Goal: Use online tool/utility: Use online tool/utility

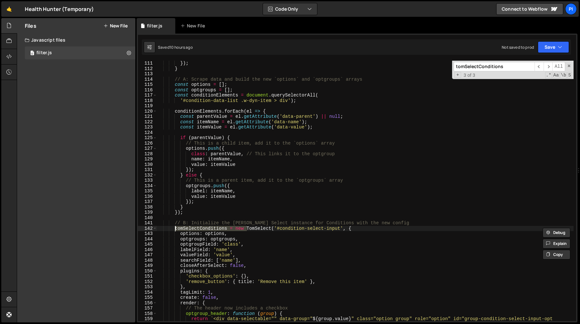
scroll to position [585, 0]
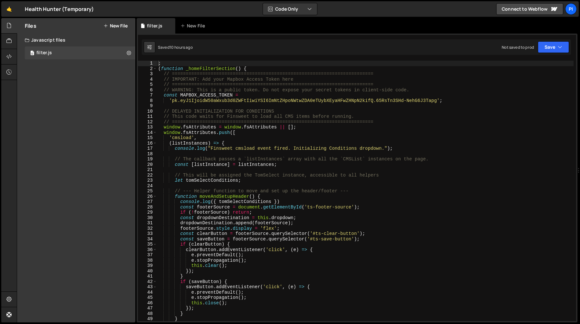
click at [250, 181] on div "; ( function _homeFilterSection ( ) { // ======================================…" at bounding box center [365, 196] width 417 height 271
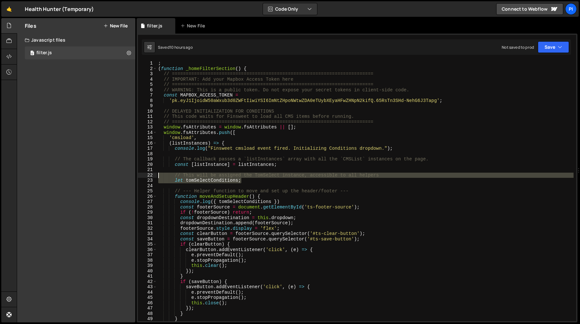
drag, startPoint x: 250, startPoint y: 181, endPoint x: 175, endPoint y: 173, distance: 74.9
click at [175, 173] on div "; ( function _homeFilterSection ( ) { // ======================================…" at bounding box center [365, 196] width 417 height 271
click at [203, 180] on div "; ( function _homeFilterSection ( ) { // ======================================…" at bounding box center [365, 191] width 417 height 260
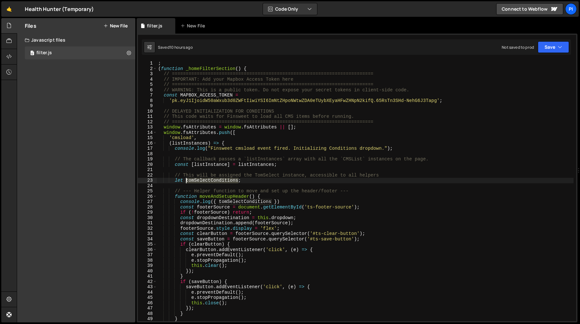
click at [203, 180] on div "; ( function _homeFilterSection ( ) { // ======================================…" at bounding box center [365, 196] width 417 height 271
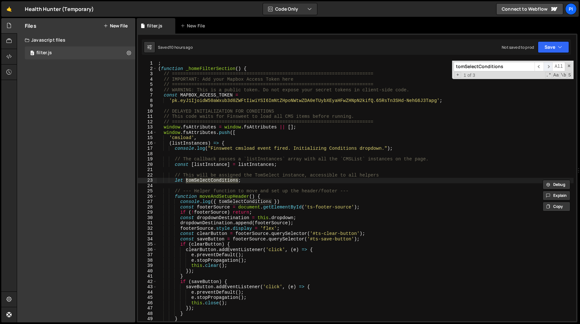
click at [546, 66] on span "​" at bounding box center [548, 66] width 9 height 9
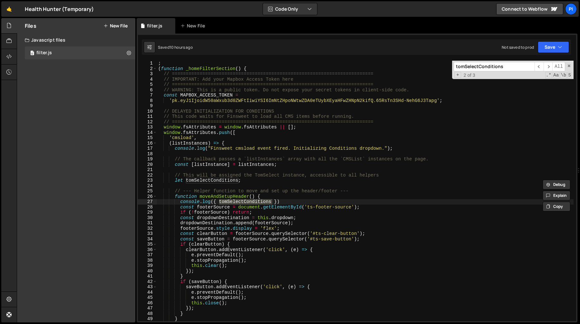
click at [285, 200] on div "; ( function _homeFilterSection ( ) { // ======================================…" at bounding box center [365, 196] width 417 height 271
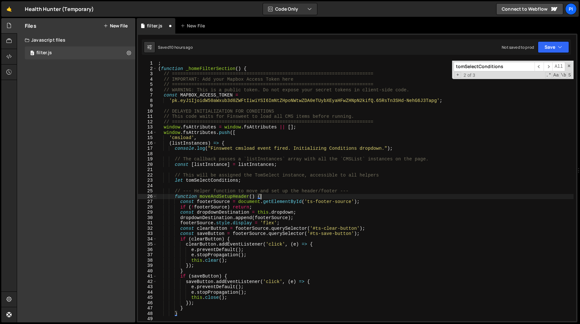
click at [286, 198] on div "; ( function _homeFilterSection ( ) { // ======================================…" at bounding box center [365, 196] width 417 height 271
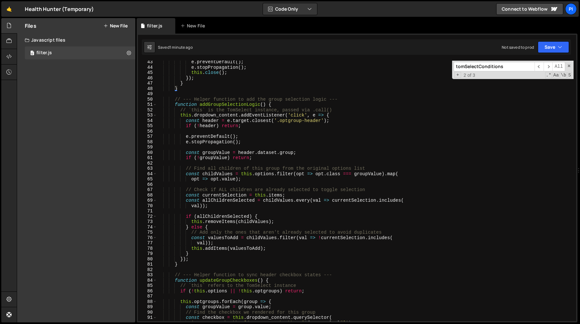
scroll to position [225, 0]
click at [229, 116] on div "e . preventDefault ( ) ; e . stopPropagation ( ) ; this . close ( ) ; }) ; } } …" at bounding box center [365, 194] width 417 height 271
click at [258, 115] on div "e . preventDefault ( ) ; e . stopPropagation ( ) ; this . close ( ) ; }) ; } } …" at bounding box center [365, 194] width 417 height 271
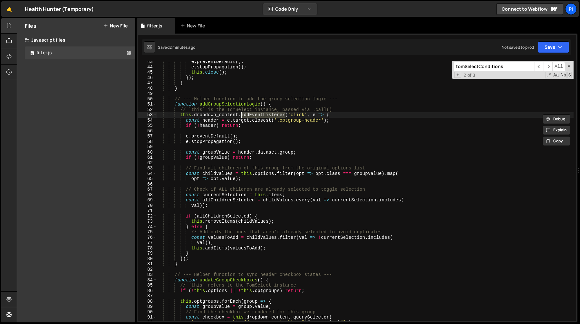
click at [265, 121] on div "e . preventDefault ( ) ; e . stopPropagation ( ) ; this . close ( ) ; }) ; } } …" at bounding box center [365, 194] width 417 height 271
type textarea "const header = e.target.closest('.optgroup-header');"
click at [265, 121] on div "e . preventDefault ( ) ; e . stopPropagation ( ) ; this . close ( ) ; }) ; } } …" at bounding box center [365, 194] width 417 height 271
click at [332, 120] on div "e . preventDefault ( ) ; e . stopPropagation ( ) ; this . close ( ) ; }) ; } } …" at bounding box center [365, 194] width 417 height 271
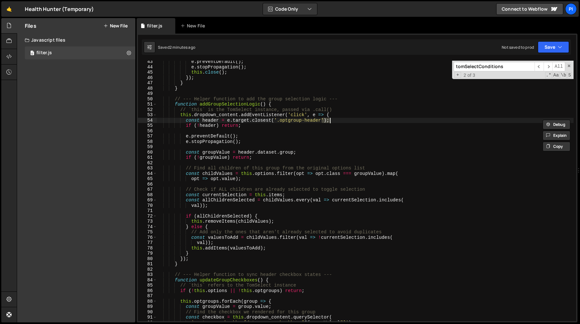
click at [298, 120] on div "e . preventDefault ( ) ; e . stopPropagation ( ) ; this . close ( ) ; }) ; } } …" at bounding box center [365, 194] width 417 height 271
click at [270, 132] on div "e . preventDefault ( ) ; e . stopPropagation ( ) ; this . close ( ) ; }) ; } } …" at bounding box center [365, 194] width 417 height 271
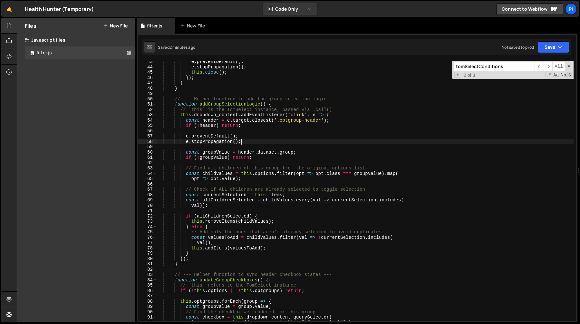
click at [267, 140] on div "e . preventDefault ( ) ; e . stopPropagation ( ) ; this . close ( ) ; }) ; } } …" at bounding box center [365, 194] width 417 height 271
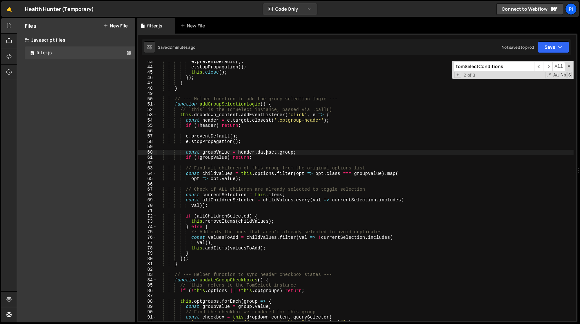
click at [266, 151] on div "e . preventDefault ( ) ; e . stopPropagation ( ) ; this . close ( ) ; }) ; } } …" at bounding box center [365, 194] width 417 height 271
click at [301, 151] on div "e . preventDefault ( ) ; e . stopPropagation ( ) ; this . close ( ) ; }) ; } } …" at bounding box center [365, 194] width 417 height 271
click at [226, 101] on div "e . preventDefault ( ) ; e . stopPropagation ( ) ; this . close ( ) ; }) ; } } …" at bounding box center [365, 194] width 417 height 271
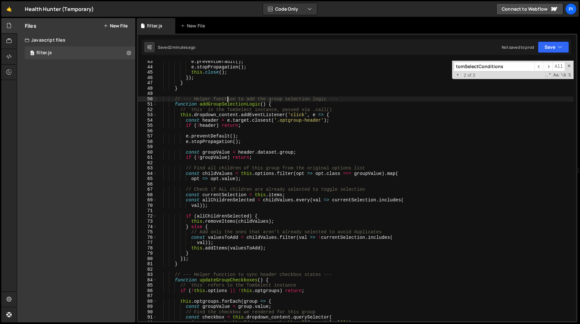
click at [226, 101] on div "e . preventDefault ( ) ; e . stopPropagation ( ) ; this . close ( ) ; }) ; } } …" at bounding box center [365, 194] width 417 height 271
click at [227, 104] on div "e . preventDefault ( ) ; e . stopPropagation ( ) ; this . close ( ) ; }) ; } } …" at bounding box center [365, 194] width 417 height 271
type textarea "function addGroupSelectionLogic() {"
click at [227, 104] on div "e . preventDefault ( ) ; e . stopPropagation ( ) ; this . close ( ) ; }) ; } } …" at bounding box center [365, 194] width 417 height 271
type input "addGroupSelectionLogic"
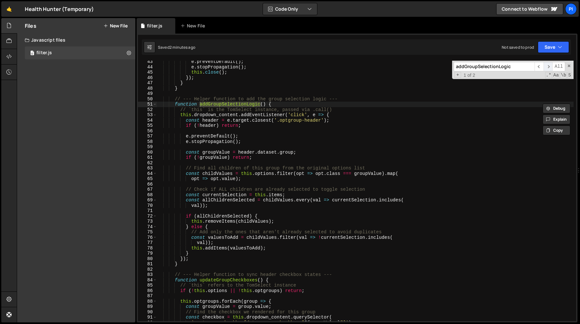
click at [548, 67] on span "​" at bounding box center [548, 66] width 9 height 9
